Goal: Use online tool/utility: Utilize a website feature to perform a specific function

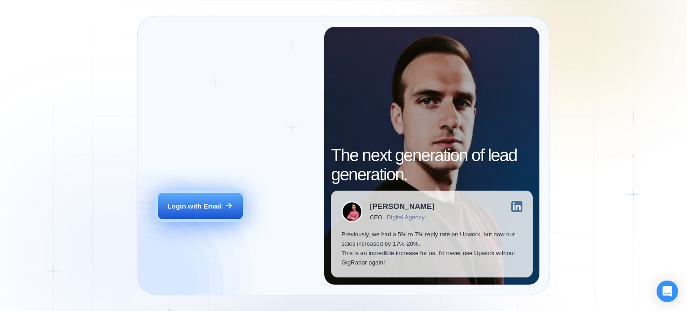
click at [225, 204] on icon at bounding box center [229, 206] width 8 height 8
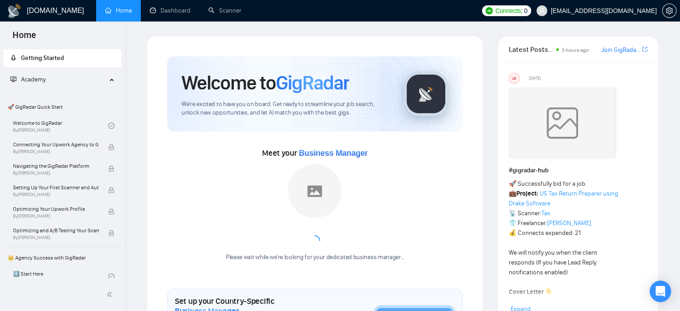
click at [118, 7] on link "Home" at bounding box center [118, 11] width 27 height 8
click at [231, 10] on link "Scanner" at bounding box center [224, 11] width 33 height 8
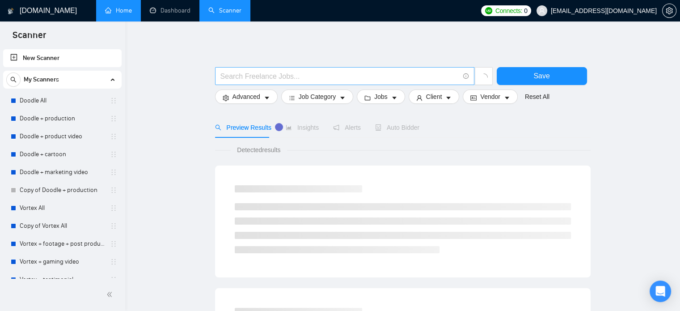
click at [302, 76] on input "text" at bounding box center [339, 76] width 239 height 11
type input "adobe premiere pro"
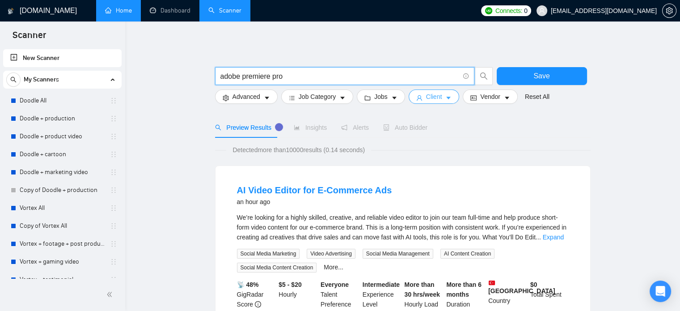
click at [426, 98] on span "Client" at bounding box center [434, 97] width 16 height 10
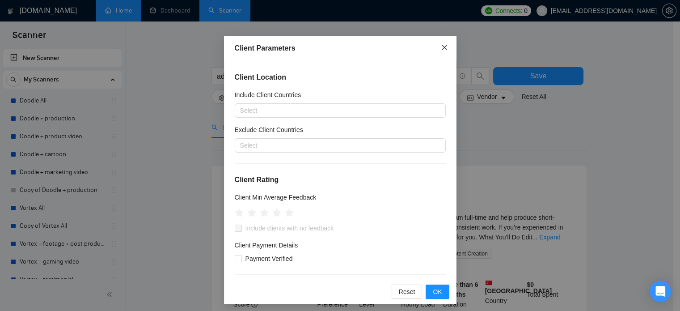
click at [442, 48] on icon "close" at bounding box center [444, 47] width 7 height 7
